Goal: Information Seeking & Learning: Learn about a topic

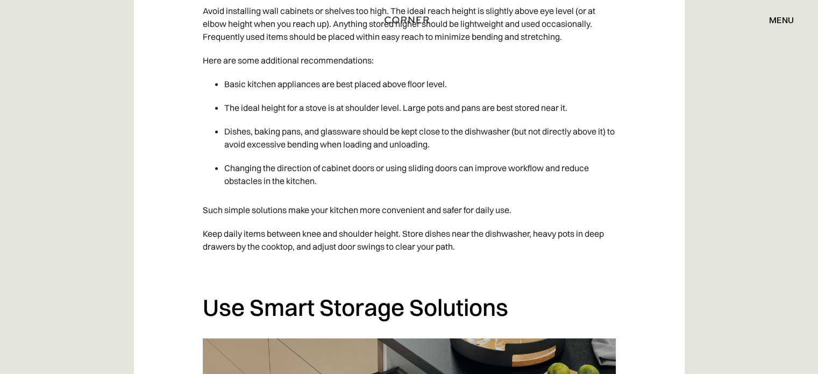
scroll to position [3118, 0]
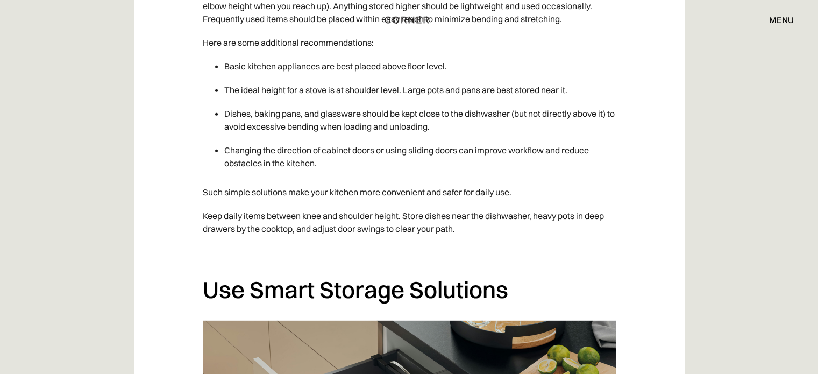
scroll to position [3112, 0]
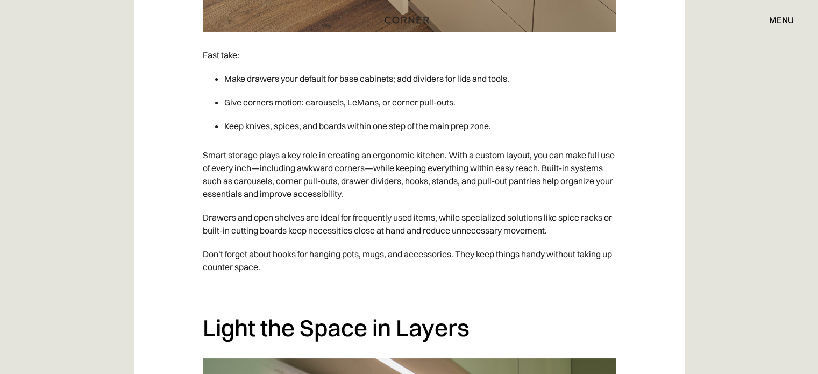
scroll to position [3941, 0]
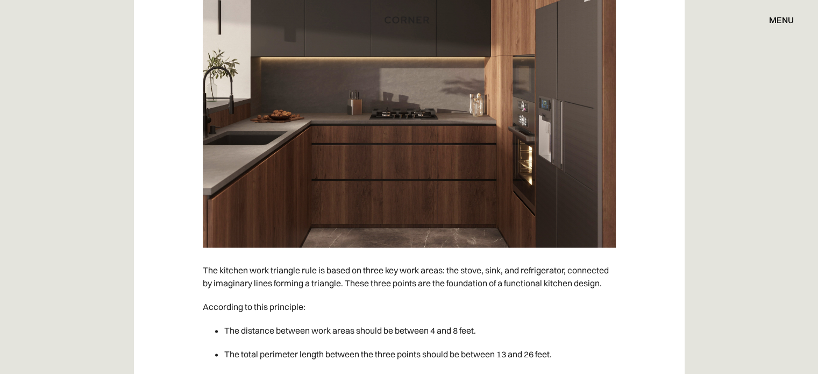
scroll to position [1789, 0]
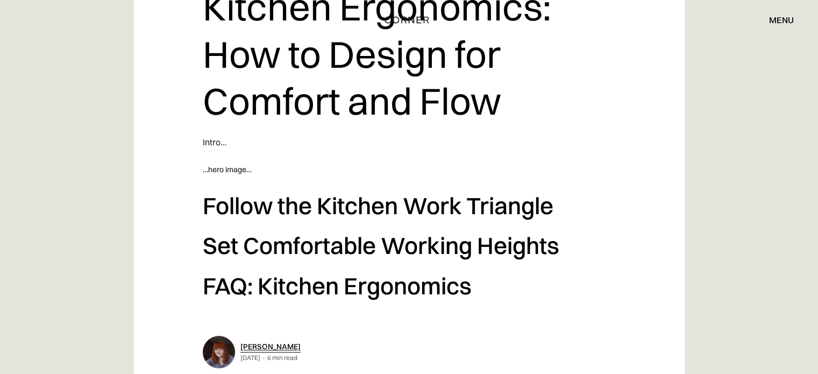
scroll to position [5089, 0]
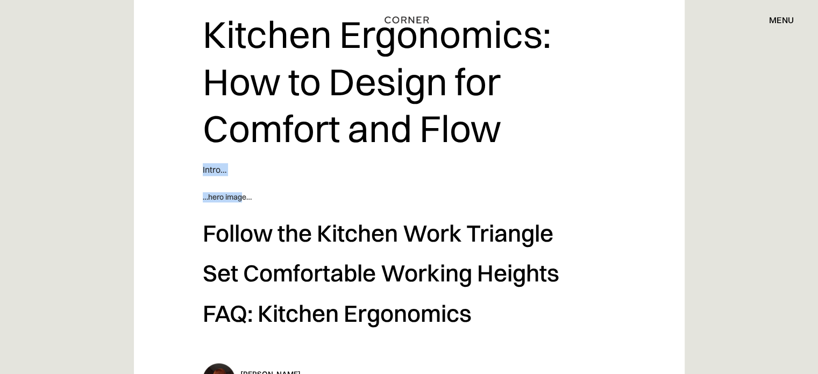
drag, startPoint x: 203, startPoint y: 148, endPoint x: 245, endPoint y: 160, distance: 43.6
click at [243, 160] on div "Kitchen Ergonomics: How to Design for Comfort and Flow Intro… …hero image… Foll…" at bounding box center [409, 166] width 413 height 333
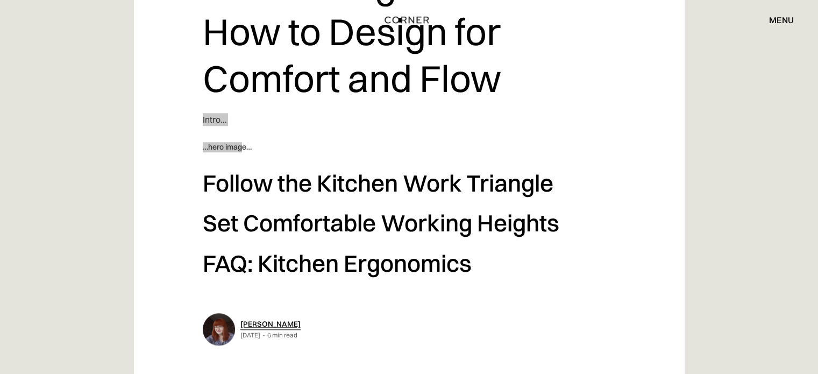
scroll to position [5160, 0]
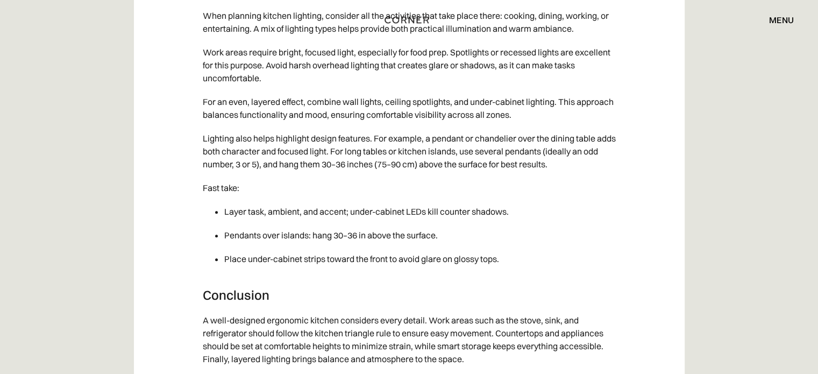
scroll to position [4945, 0]
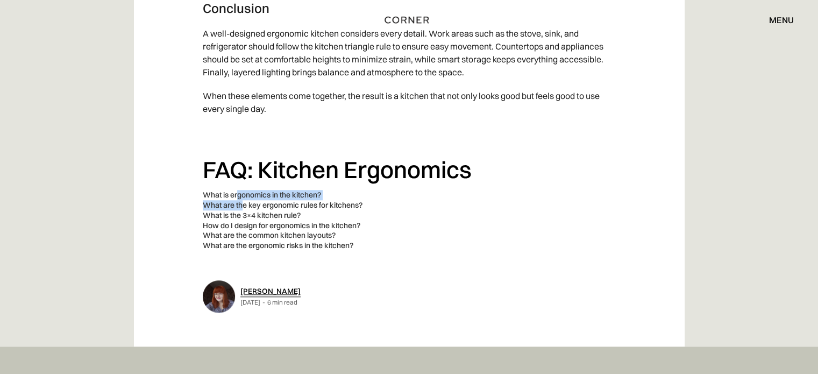
drag, startPoint x: 239, startPoint y: 165, endPoint x: 241, endPoint y: 182, distance: 17.3
click at [241, 182] on section "FAQ: Kitchen Ergonomics What is ergonomics in the kitchen? It’s the practice of…" at bounding box center [409, 203] width 413 height 96
click at [241, 200] on summary "What are the key ergonomic rules for kitchens?" at bounding box center [409, 205] width 413 height 10
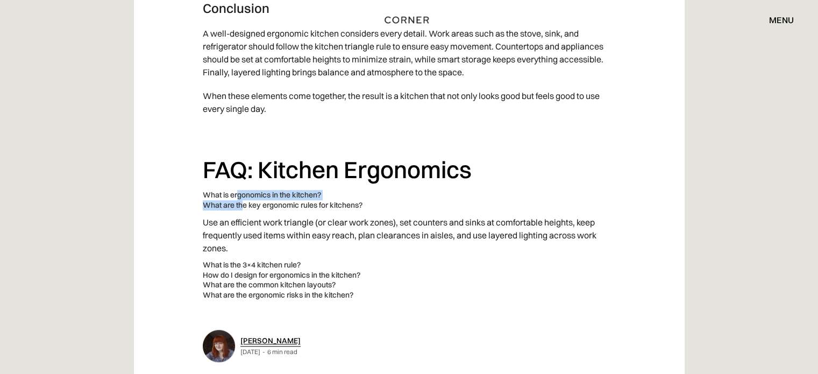
click at [227, 200] on summary "What are the key ergonomic rules for kitchens?" at bounding box center [409, 205] width 413 height 10
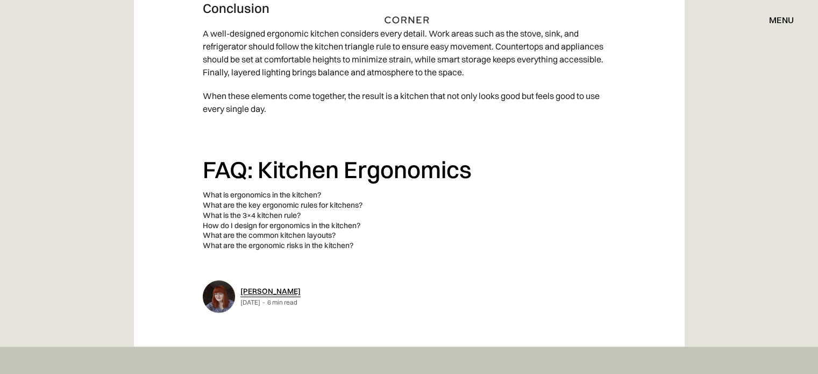
click at [222, 200] on summary "What are the key ergonomic rules for kitchens?" at bounding box center [409, 205] width 413 height 10
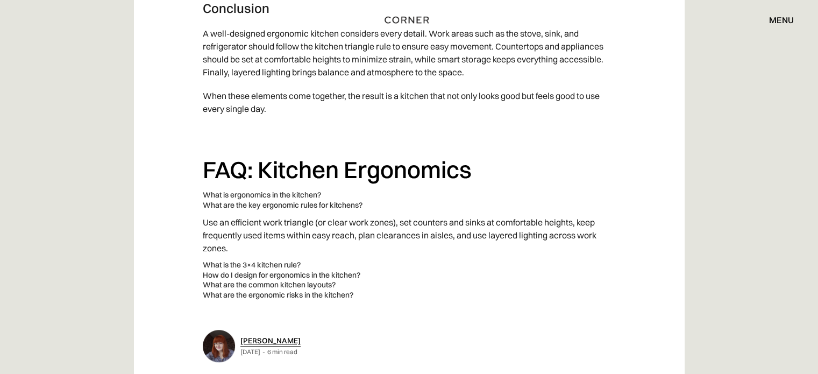
click at [224, 200] on summary "What are the key ergonomic rules for kitchens?" at bounding box center [409, 205] width 413 height 10
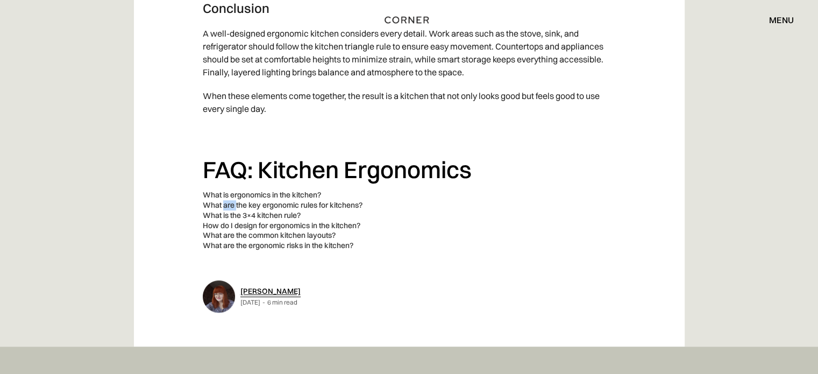
click at [224, 200] on summary "What are the key ergonomic rules for kitchens?" at bounding box center [409, 205] width 413 height 10
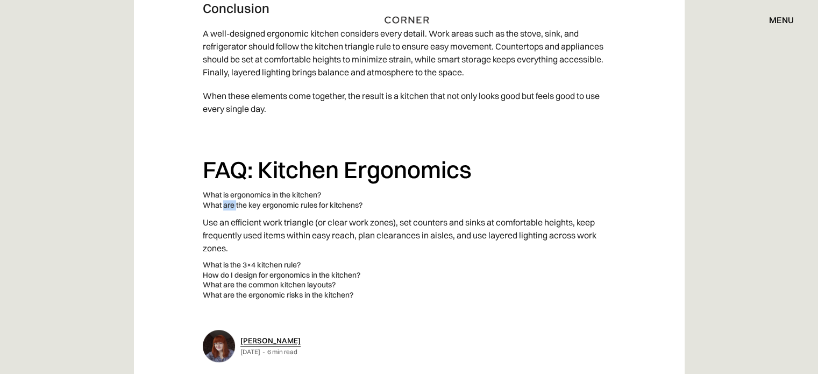
click at [224, 200] on summary "What are the key ergonomic rules for kitchens?" at bounding box center [409, 205] width 413 height 10
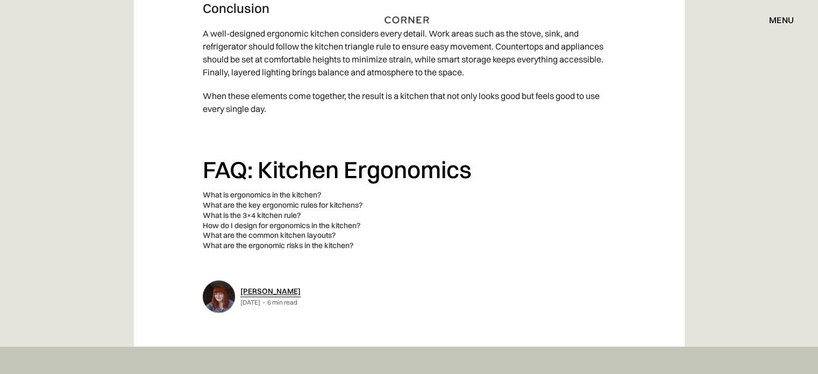
click at [232, 221] on summary "How do I design for ergonomics in the kitchen?" at bounding box center [409, 226] width 413 height 10
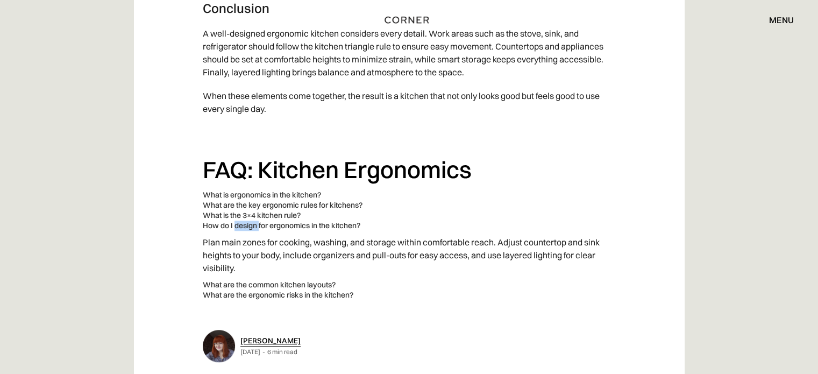
click at [232, 221] on summary "How do I design for ergonomics in the kitchen?" at bounding box center [409, 226] width 413 height 10
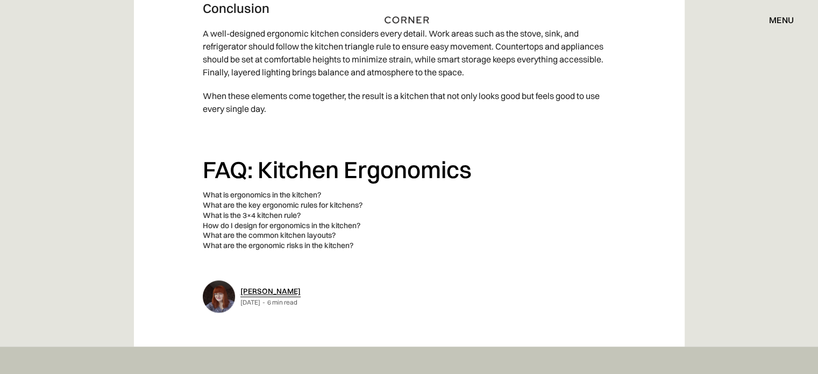
click at [251, 240] on summary "What are the ergonomic risks in the kitchen?" at bounding box center [409, 245] width 413 height 10
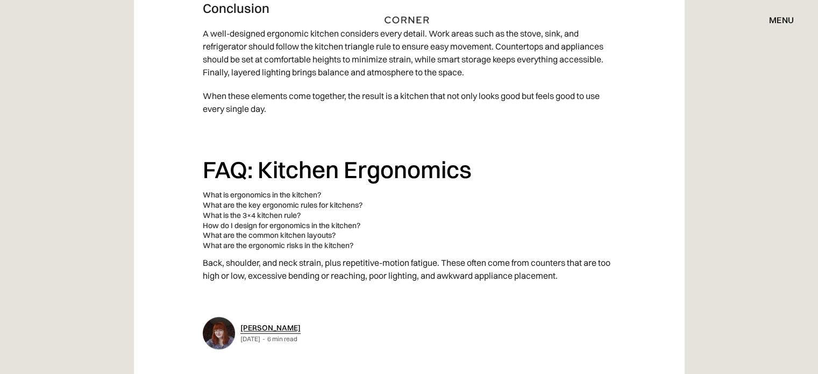
click at [251, 240] on summary "What are the ergonomic risks in the kitchen?" at bounding box center [409, 245] width 413 height 10
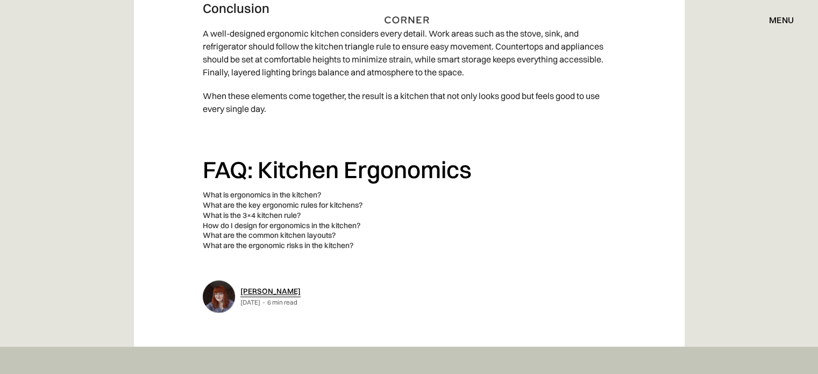
click at [239, 190] on summary "What is ergonomics in the kitchen?" at bounding box center [409, 195] width 413 height 10
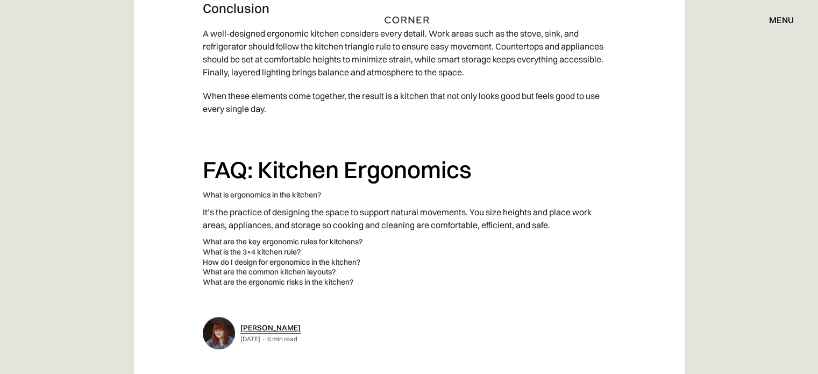
click at [236, 190] on summary "What is ergonomics in the kitchen?" at bounding box center [409, 195] width 413 height 10
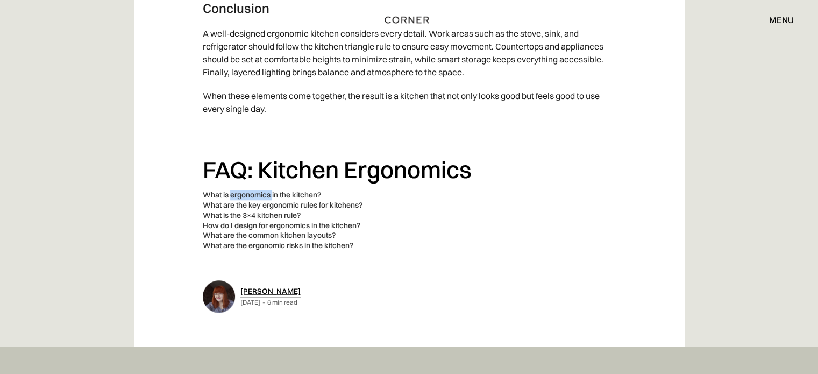
click at [236, 190] on summary "What is ergonomics in the kitchen?" at bounding box center [409, 195] width 413 height 10
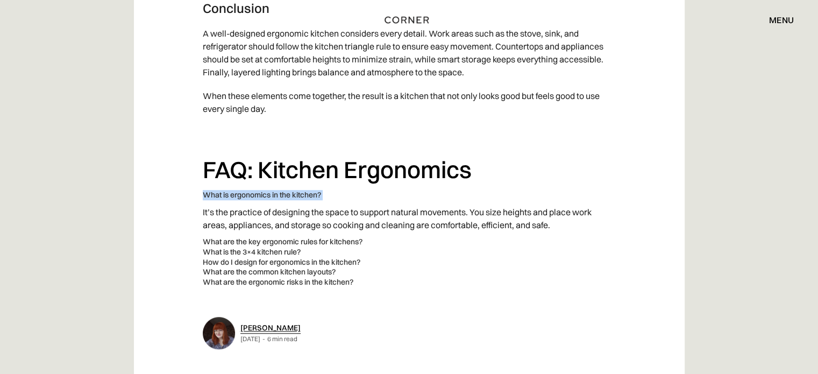
click at [236, 190] on summary "What is ergonomics in the kitchen?" at bounding box center [409, 195] width 413 height 10
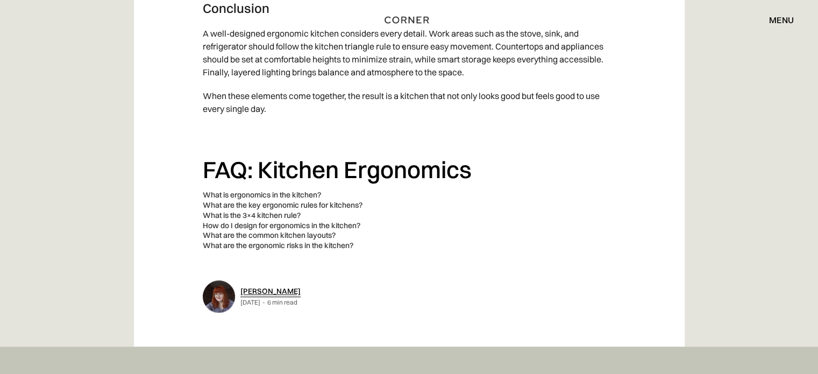
click at [242, 210] on summary "What is the 3×4 kitchen rule?" at bounding box center [409, 215] width 413 height 10
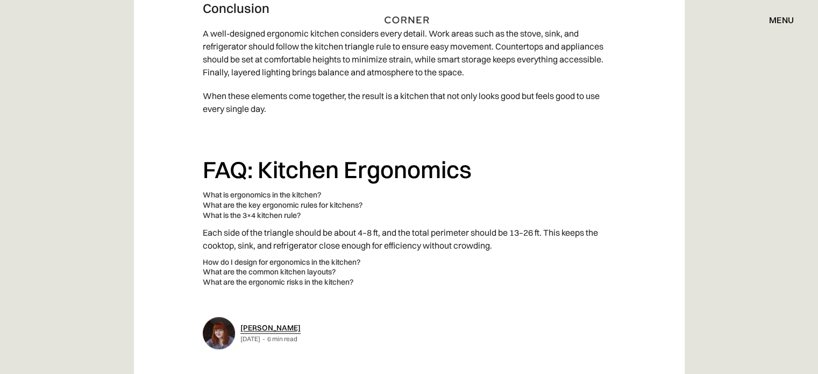
click at [242, 210] on summary "What is the 3×4 kitchen rule?" at bounding box center [409, 215] width 413 height 10
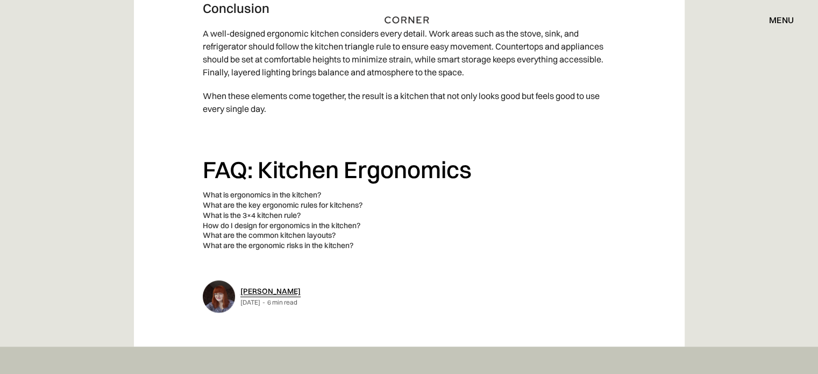
click at [243, 210] on summary "What is the 3×4 kitchen rule?" at bounding box center [409, 215] width 413 height 10
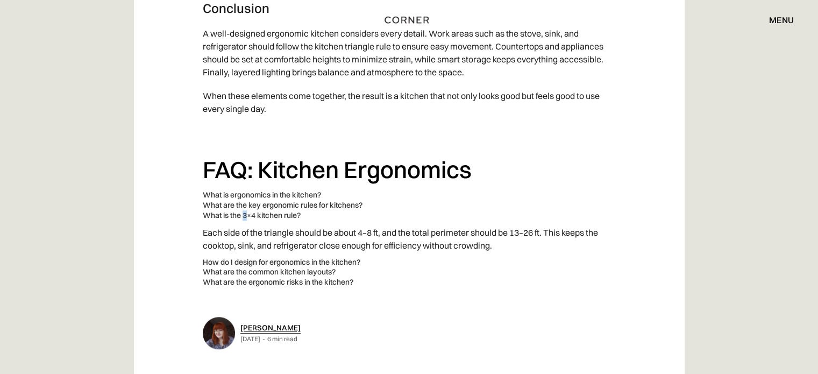
click at [243, 210] on summary "What is the 3×4 kitchen rule?" at bounding box center [409, 215] width 413 height 10
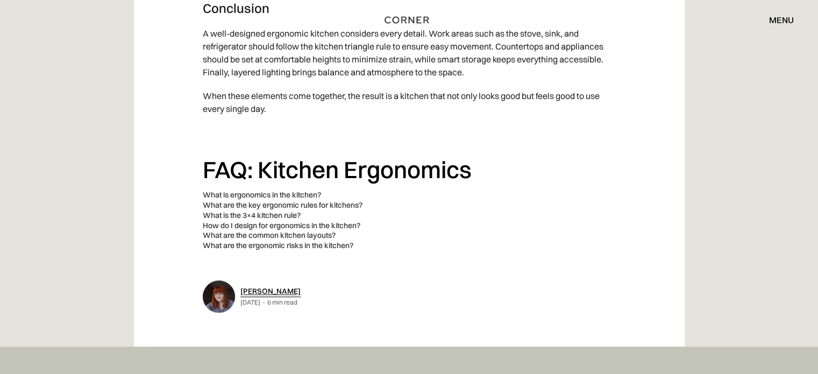
click at [343, 240] on summary "What are the ergonomic risks in the kitchen?" at bounding box center [409, 245] width 413 height 10
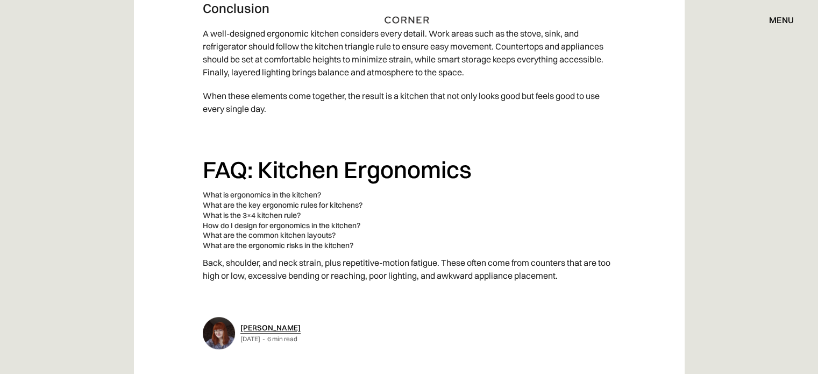
click at [343, 240] on summary "What are the ergonomic risks in the kitchen?" at bounding box center [409, 245] width 413 height 10
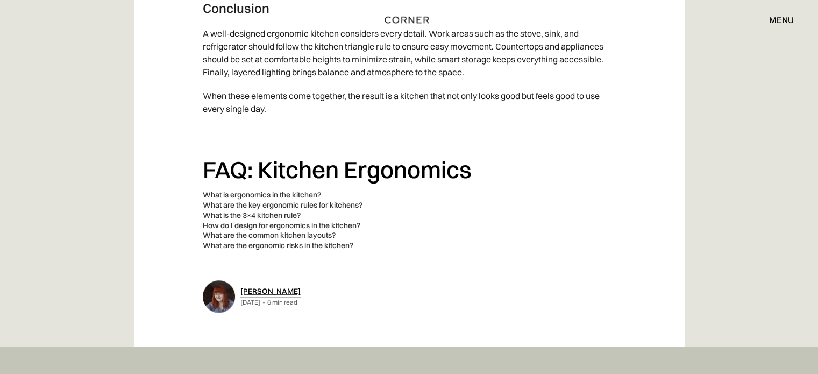
click at [329, 230] on summary "What are the common kitchen layouts?" at bounding box center [409, 235] width 413 height 10
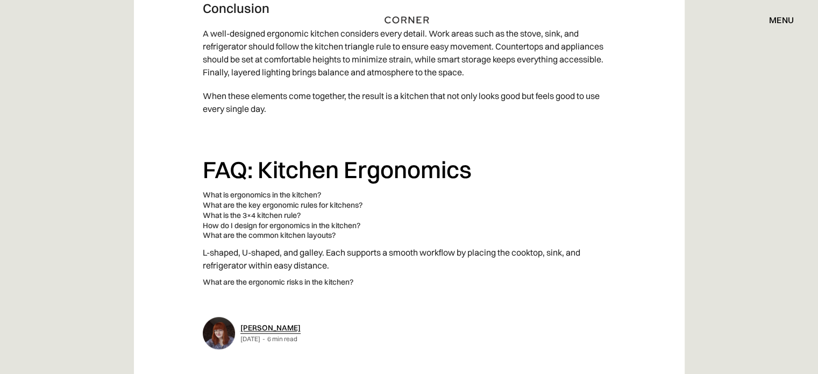
click at [329, 230] on summary "What are the common kitchen layouts?" at bounding box center [409, 235] width 413 height 10
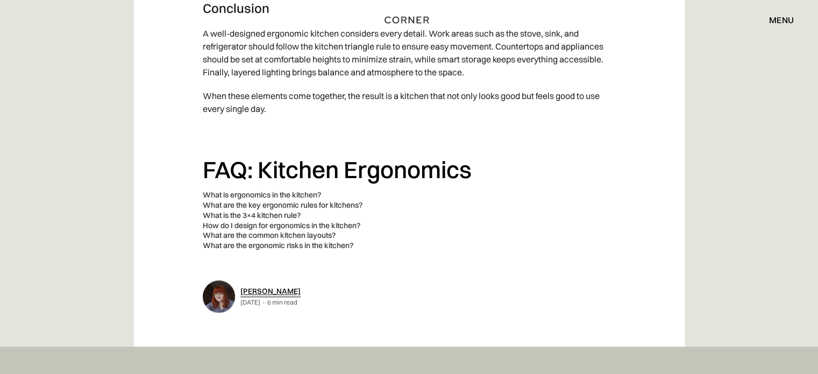
click at [324, 221] on summary "How do I design for ergonomics in the kitchen?" at bounding box center [409, 226] width 413 height 10
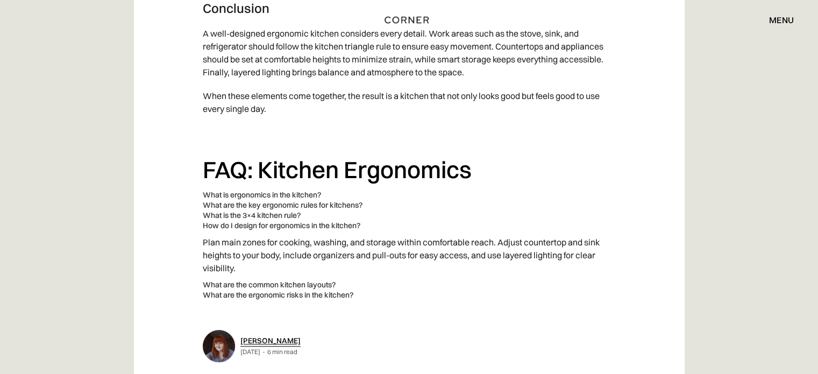
click at [324, 221] on summary "How do I design for ergonomics in the kitchen?" at bounding box center [409, 226] width 413 height 10
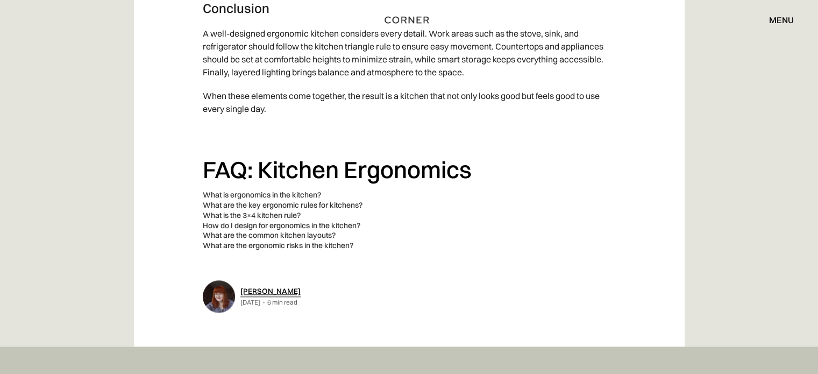
click at [293, 210] on summary "What is the 3×4 kitchen rule?" at bounding box center [409, 215] width 413 height 10
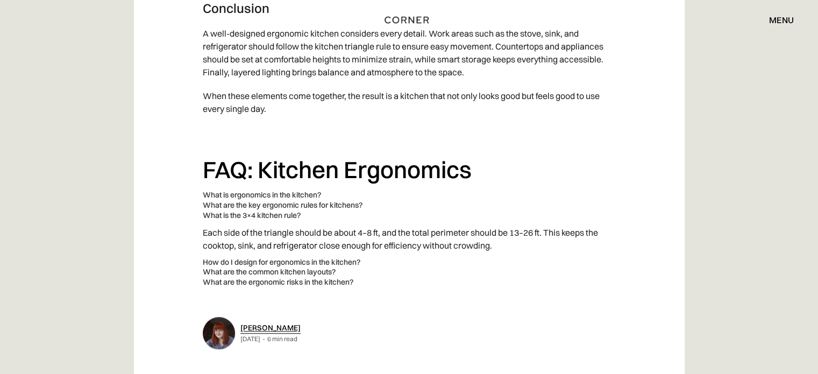
click at [293, 210] on summary "What is the 3×4 kitchen rule?" at bounding box center [409, 215] width 413 height 10
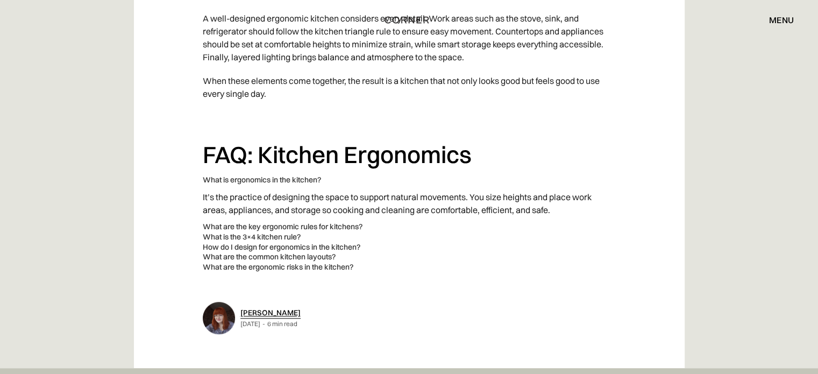
click at [263, 225] on summary "What are the key ergonomic rules for kitchens?" at bounding box center [409, 227] width 413 height 10
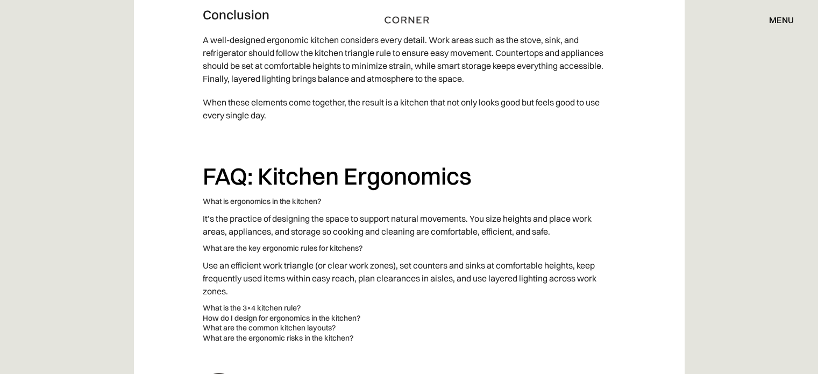
click at [252, 303] on summary "What is the 3×4 kitchen rule?" at bounding box center [409, 308] width 413 height 10
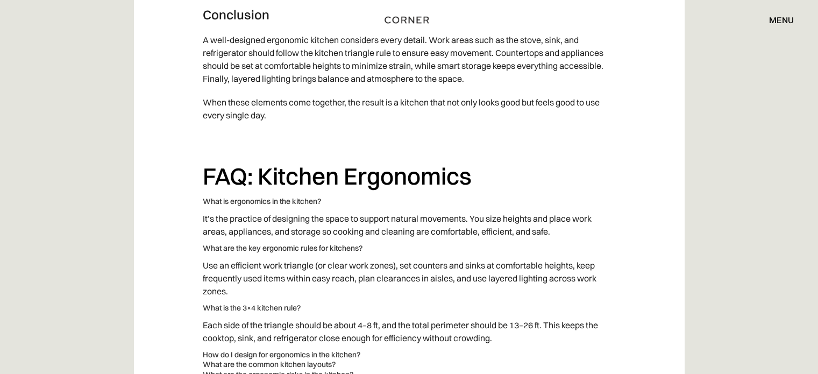
click at [266, 196] on summary "What is ergonomics in the kitchen?" at bounding box center [409, 201] width 413 height 10
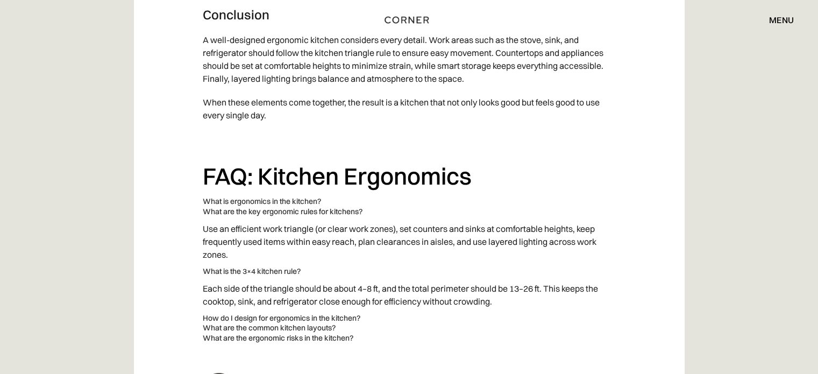
click at [266, 196] on summary "What is ergonomics in the kitchen?" at bounding box center [409, 201] width 413 height 10
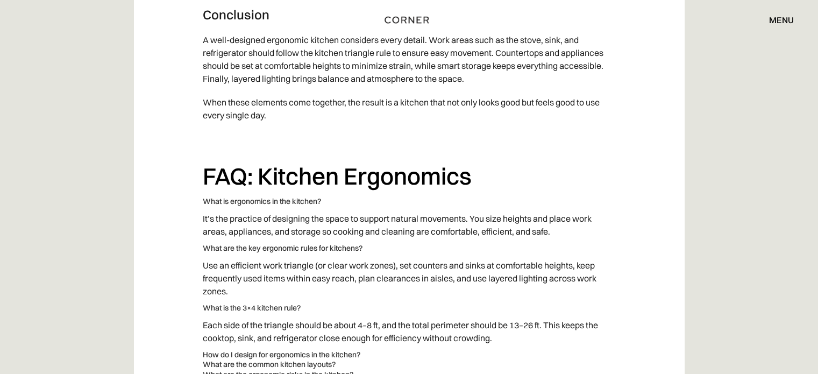
click at [268, 350] on summary "How do I design for ergonomics in the kitchen?" at bounding box center [409, 355] width 413 height 10
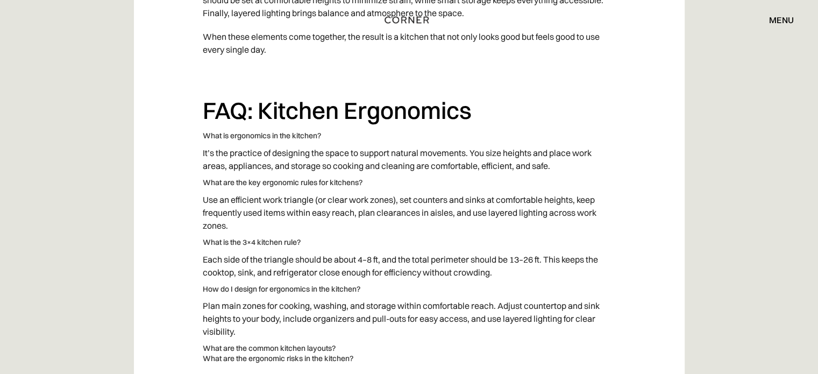
scroll to position [5082, 0]
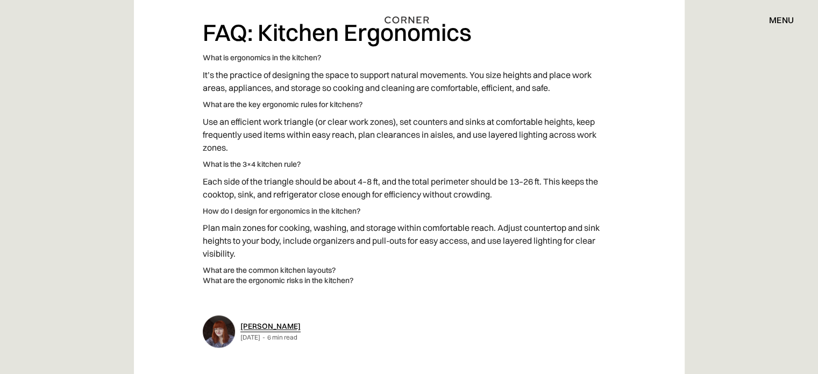
click at [253, 265] on summary "What are the common kitchen layouts?" at bounding box center [409, 270] width 413 height 10
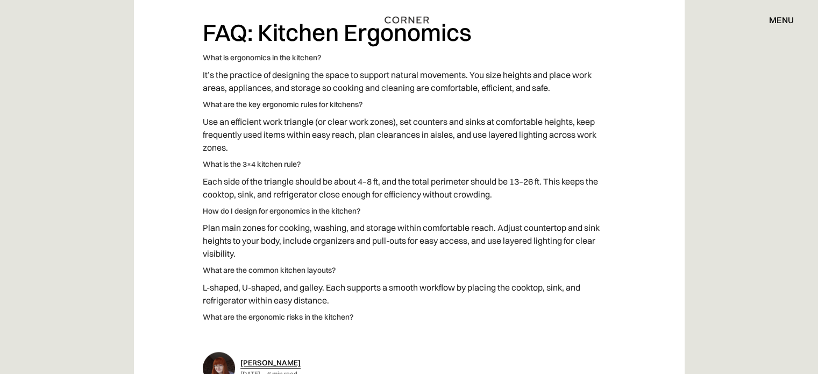
click at [252, 312] on summary "What are the ergonomic risks in the kitchen?" at bounding box center [409, 317] width 413 height 10
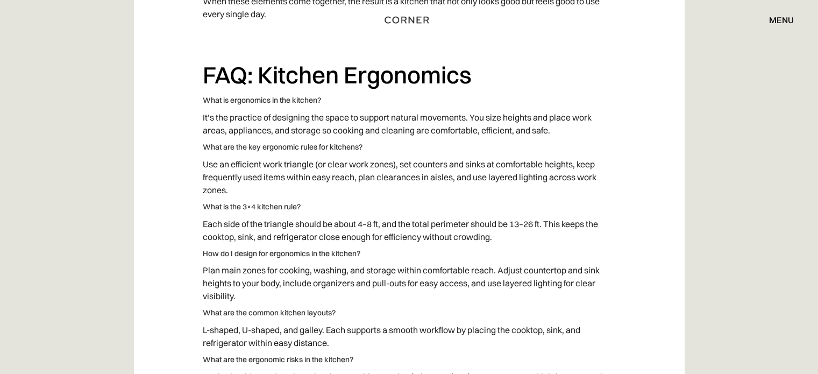
scroll to position [5011, 0]
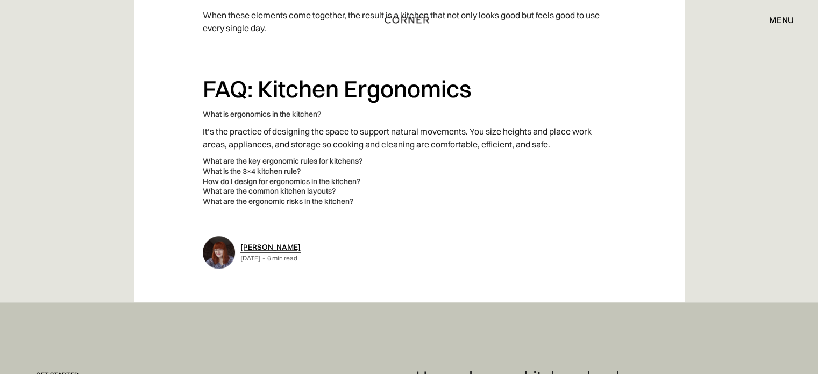
scroll to position [5004, 0]
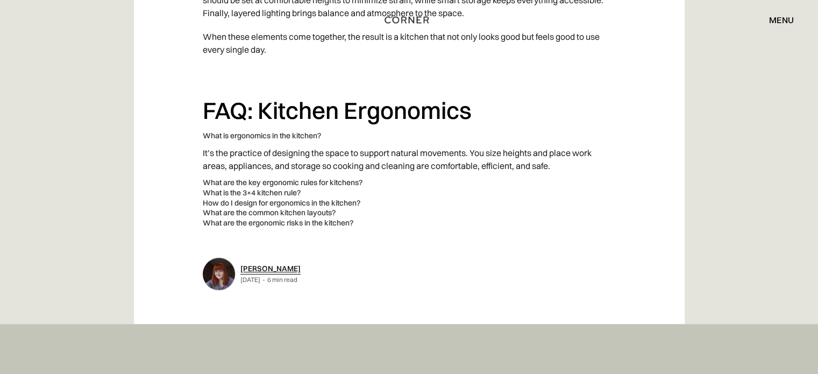
click at [237, 141] on p "It’s the practice of designing the space to support natural movements. You size…" at bounding box center [409, 159] width 413 height 37
click at [239, 178] on summary "What are the key ergonomic rules for kitchens?" at bounding box center [409, 183] width 413 height 10
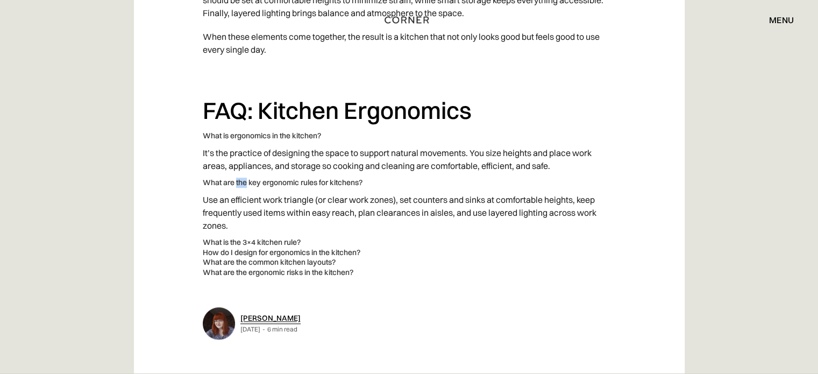
click at [239, 178] on summary "What are the key ergonomic rules for kitchens?" at bounding box center [409, 183] width 413 height 10
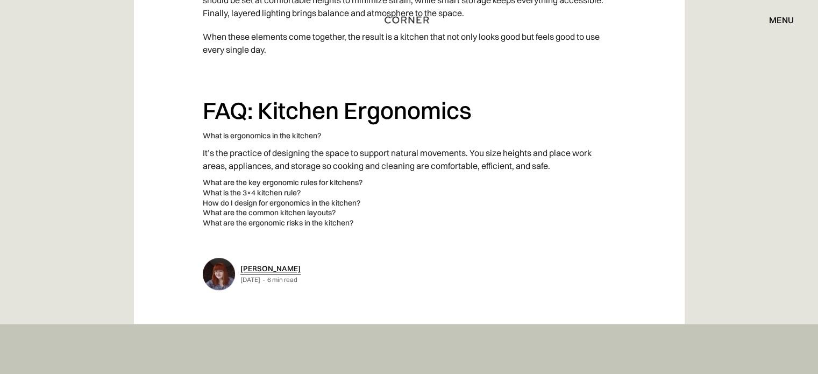
click at [247, 131] on summary "What is ergonomics in the kitchen?" at bounding box center [409, 136] width 413 height 10
click at [235, 141] on p "It’s the practice of designing the space to support natural movements. You size…" at bounding box center [409, 159] width 413 height 37
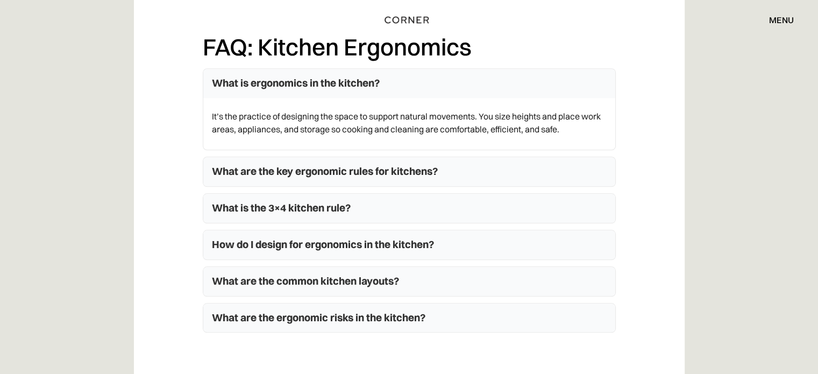
scroll to position [5077, 0]
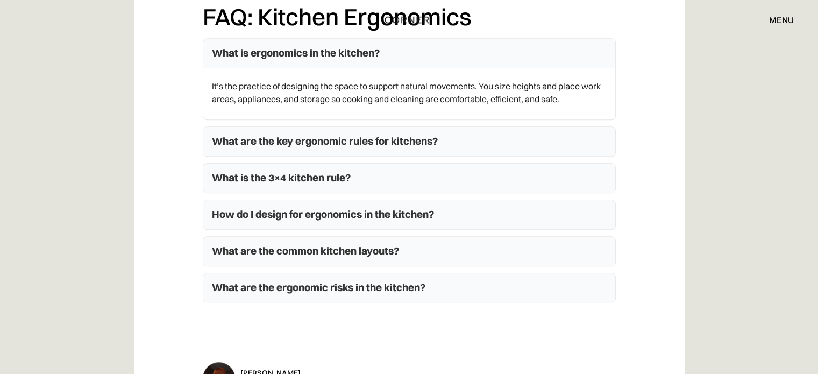
click at [284, 137] on summary "What are the key ergonomic rules for kitchens?" at bounding box center [409, 141] width 412 height 29
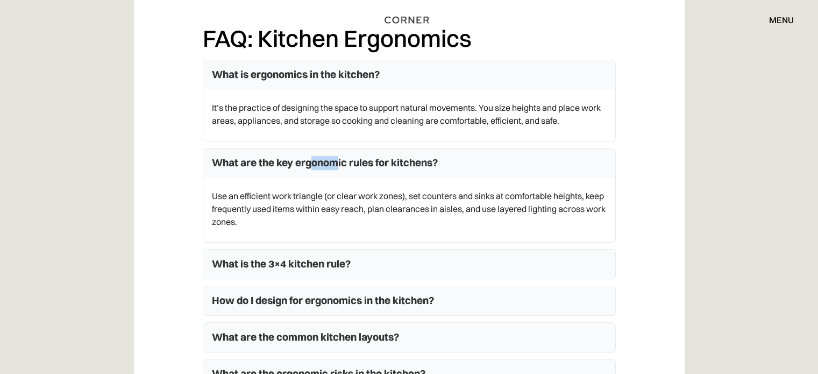
click at [284, 148] on summary "What are the key ergonomic rules for kitchens?" at bounding box center [409, 162] width 412 height 29
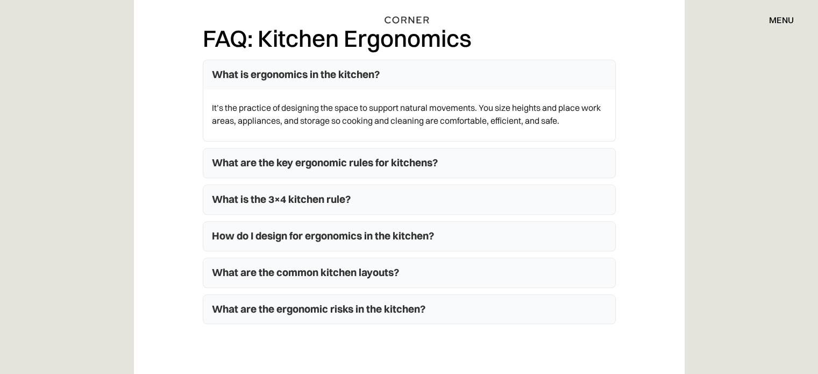
click at [248, 148] on summary "What are the key ergonomic rules for kitchens?" at bounding box center [409, 162] width 412 height 29
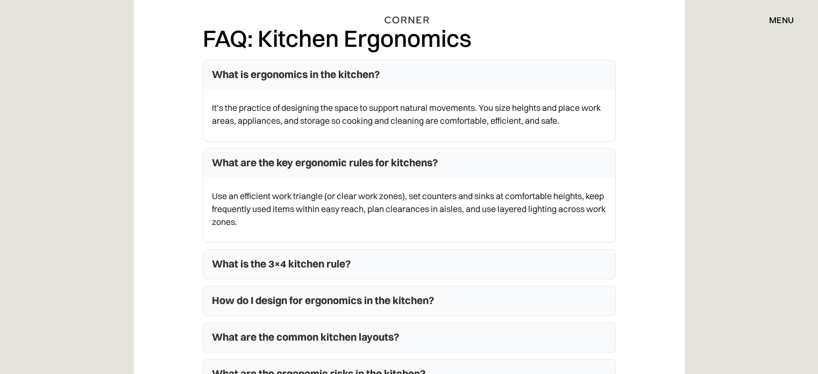
click at [247, 148] on summary "What are the key ergonomic rules for kitchens?" at bounding box center [409, 162] width 412 height 29
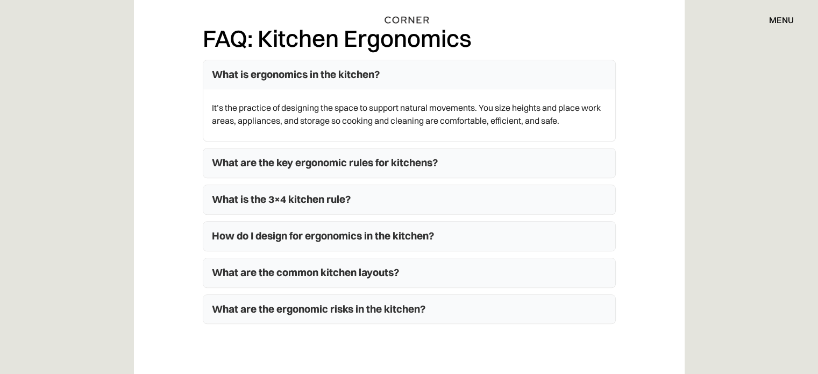
drag, startPoint x: 650, startPoint y: 206, endPoint x: 648, endPoint y: 192, distance: 14.2
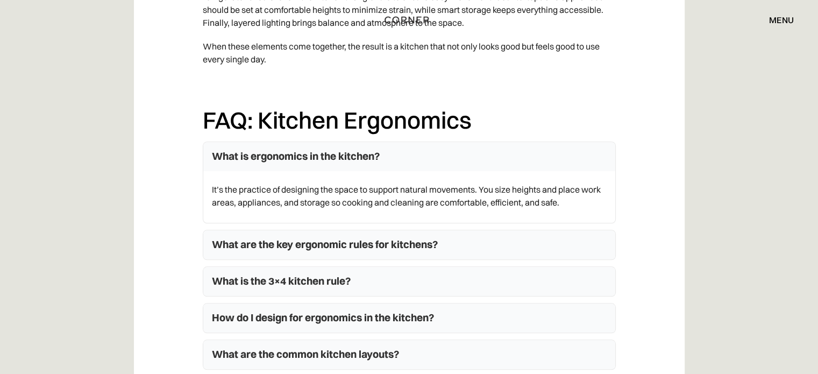
scroll to position [4789, 0]
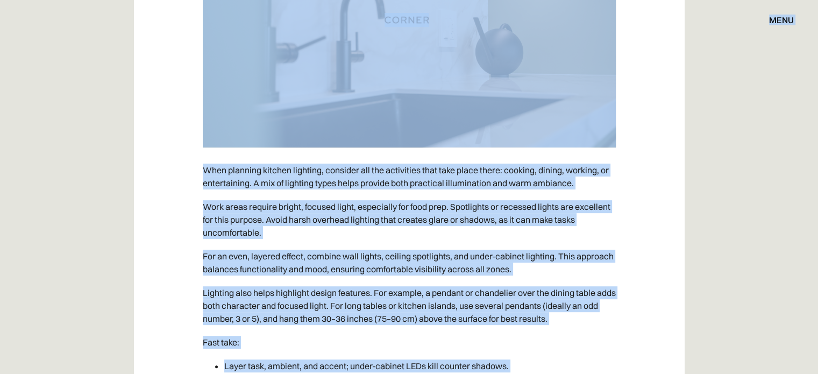
scroll to position [4502, 0]
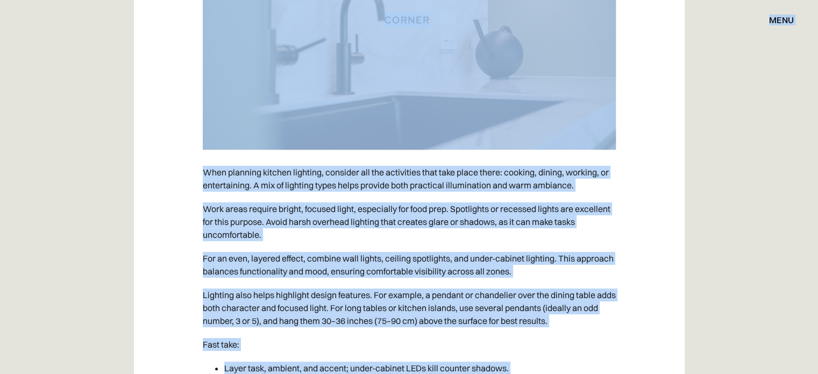
copy body "Shop Kitchens Shop Kitchens How it works How it works Projects Projects Inspira…"
click at [471, 197] on p "Work areas require bright, focused light, especially for food prep. Spotlights …" at bounding box center [409, 221] width 413 height 49
click at [456, 197] on p "Work areas require bright, focused light, especially for food prep. Spotlights …" at bounding box center [409, 221] width 413 height 49
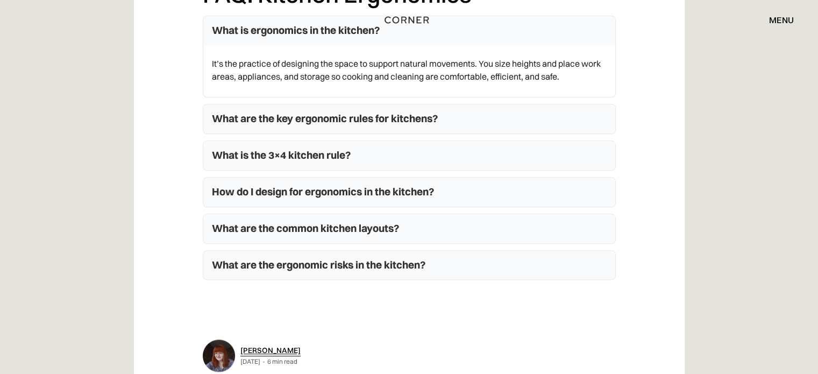
scroll to position [5148, 0]
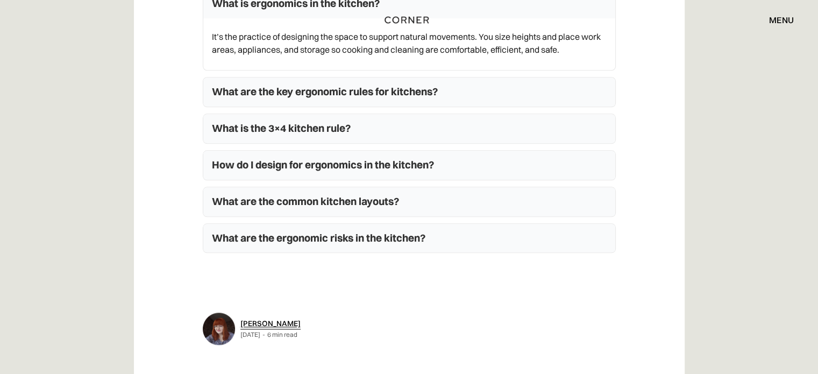
click at [355, 151] on summary "How do I design for ergonomics in the kitchen?" at bounding box center [409, 165] width 412 height 29
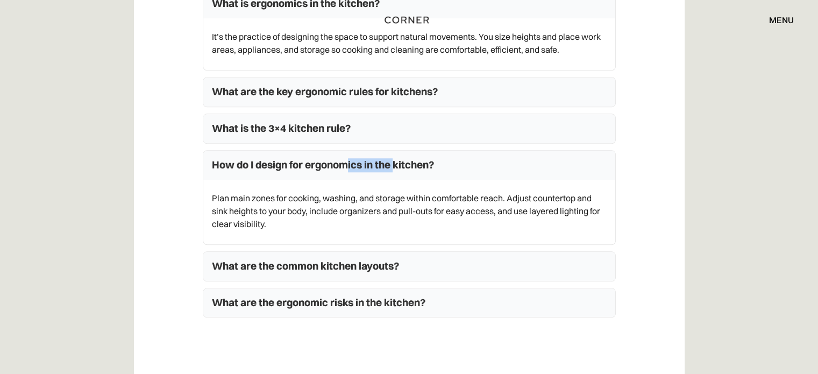
click at [355, 151] on summary "How do I design for ergonomics in the kitchen?" at bounding box center [409, 165] width 412 height 29
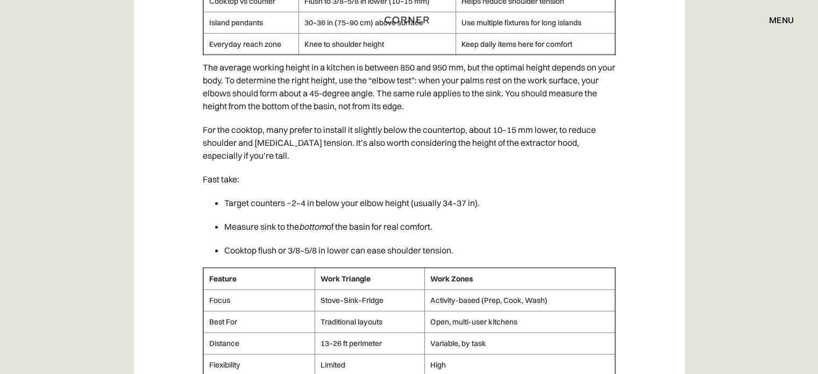
scroll to position [2623, 0]
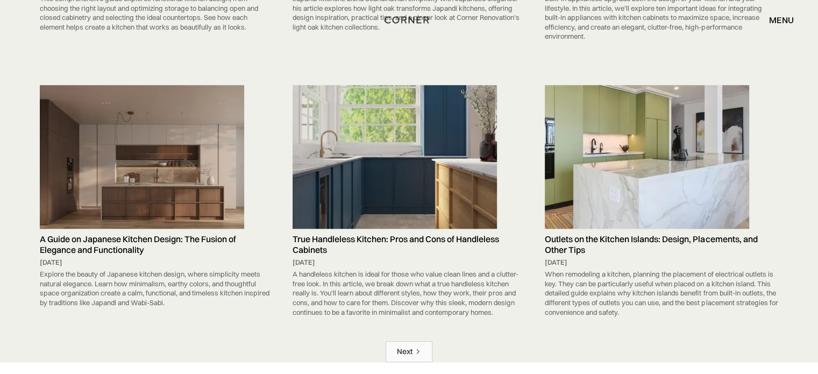
scroll to position [5333, 0]
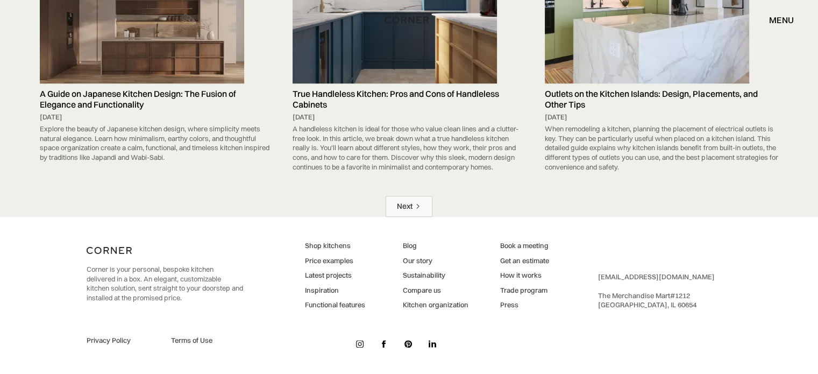
click at [415, 207] on icon "Next Page" at bounding box center [418, 206] width 6 height 6
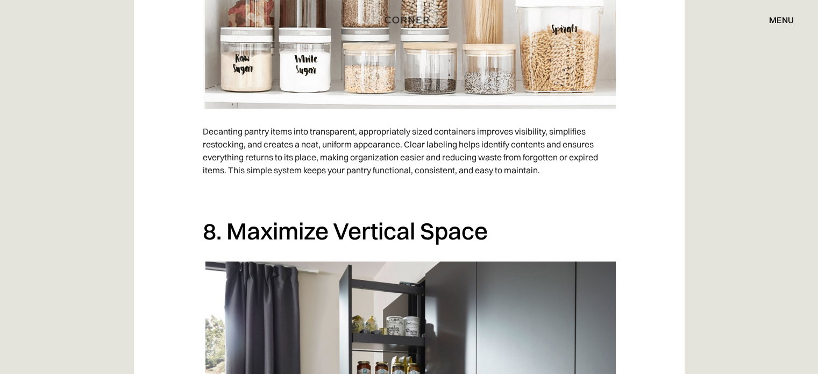
scroll to position [4018, 0]
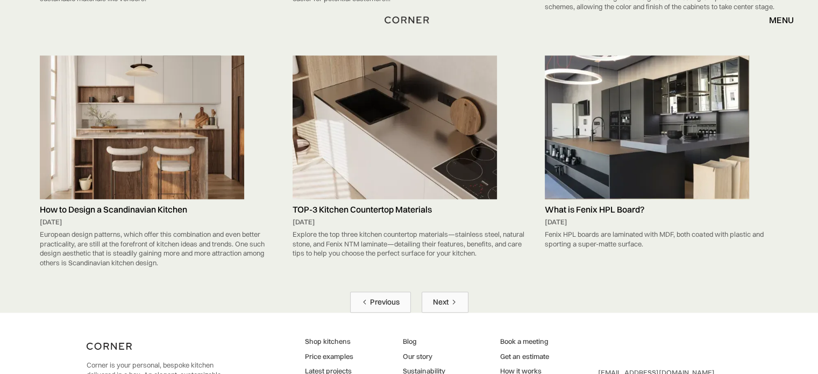
scroll to position [5225, 0]
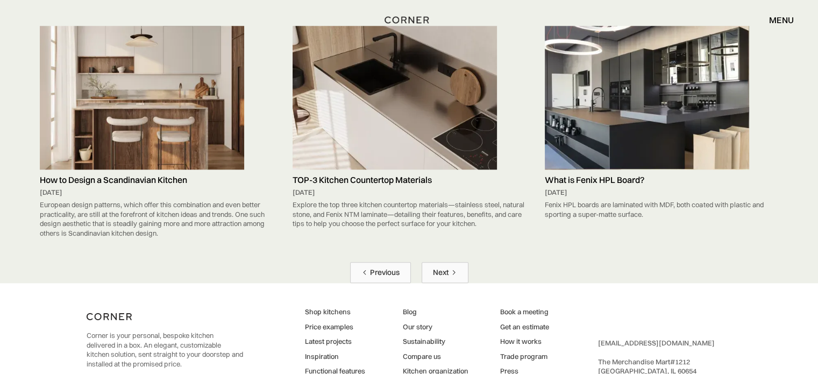
click at [444, 262] on link "Next" at bounding box center [445, 272] width 47 height 21
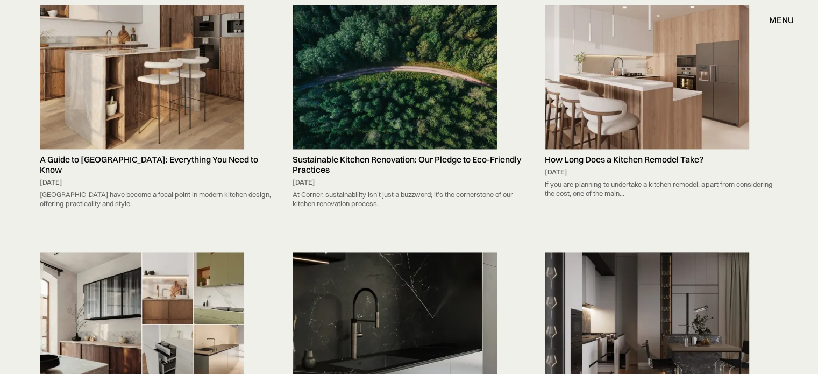
scroll to position [1649, 0]
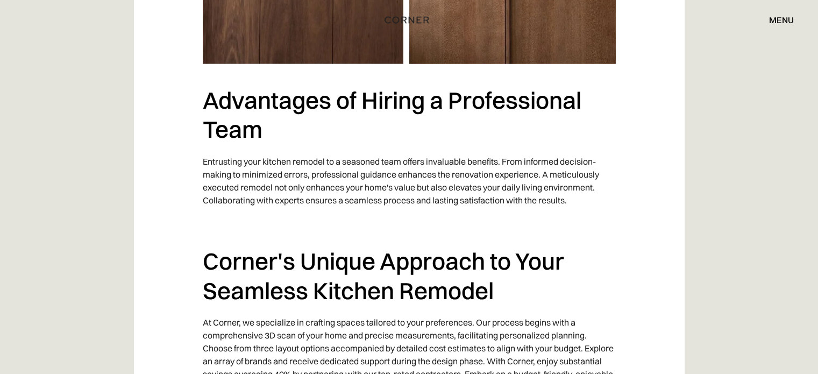
scroll to position [3156, 0]
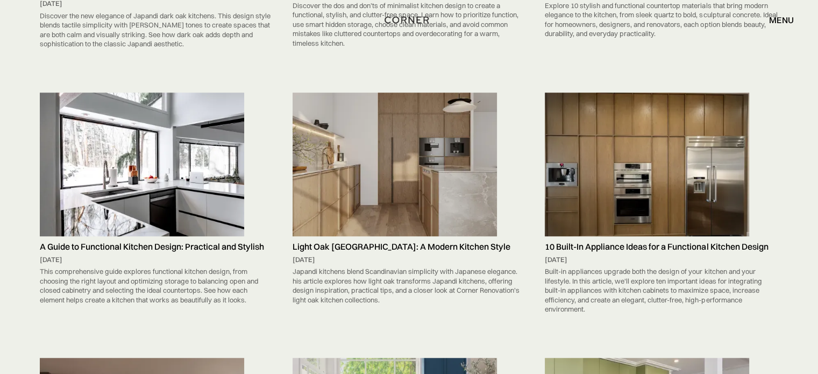
scroll to position [4944, 0]
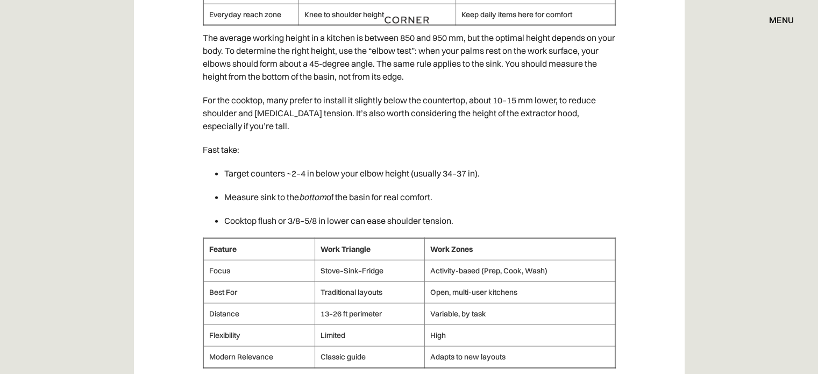
scroll to position [2623, 0]
